Goal: Register for event/course

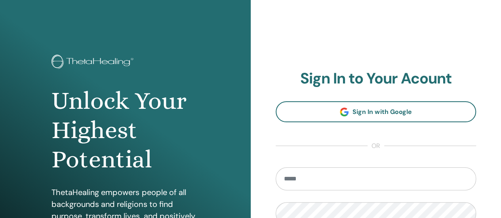
click at [304, 188] on input "email" at bounding box center [376, 179] width 201 height 23
type input "**********"
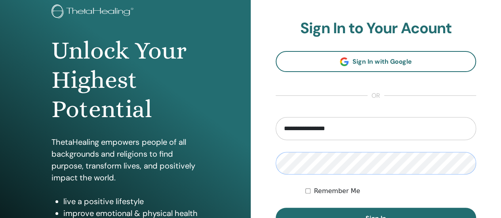
scroll to position [79, 0]
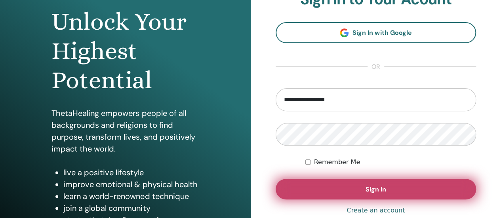
click at [349, 194] on button "Sign In" at bounding box center [376, 189] width 201 height 21
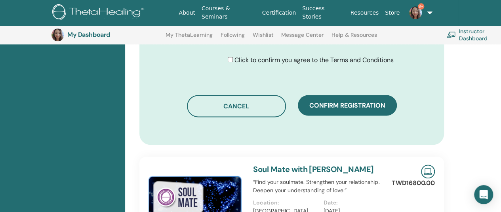
scroll to position [455, 0]
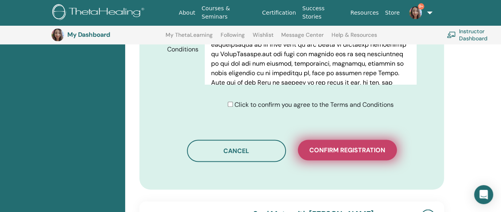
click at [324, 146] on span "Confirm registration" at bounding box center [348, 150] width 76 height 8
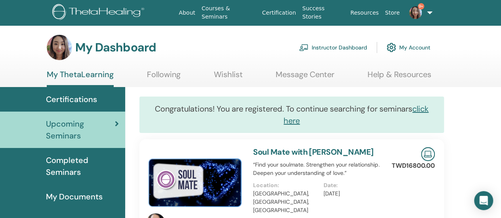
click at [122, 16] on img at bounding box center [99, 13] width 95 height 18
